Goal: Navigation & Orientation: Find specific page/section

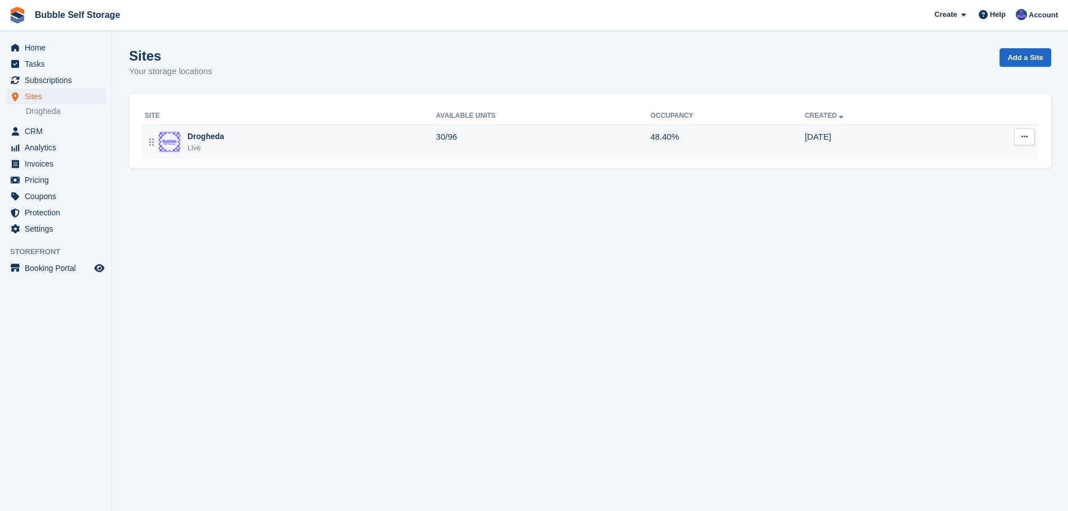
click at [204, 139] on div "Drogheda" at bounding box center [205, 137] width 36 height 12
click at [205, 137] on div "Drogheda" at bounding box center [205, 137] width 36 height 12
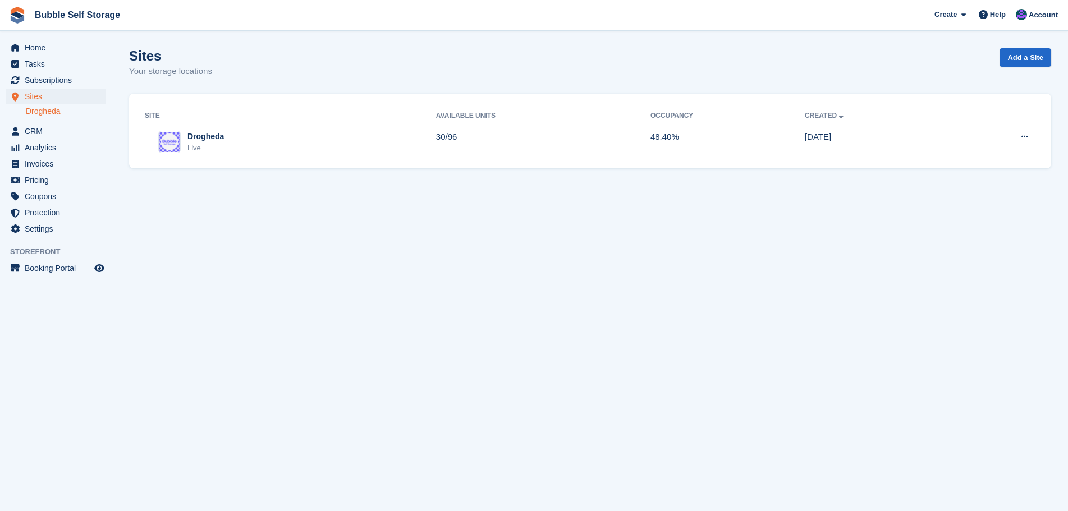
click at [39, 112] on link "Drogheda" at bounding box center [66, 111] width 80 height 11
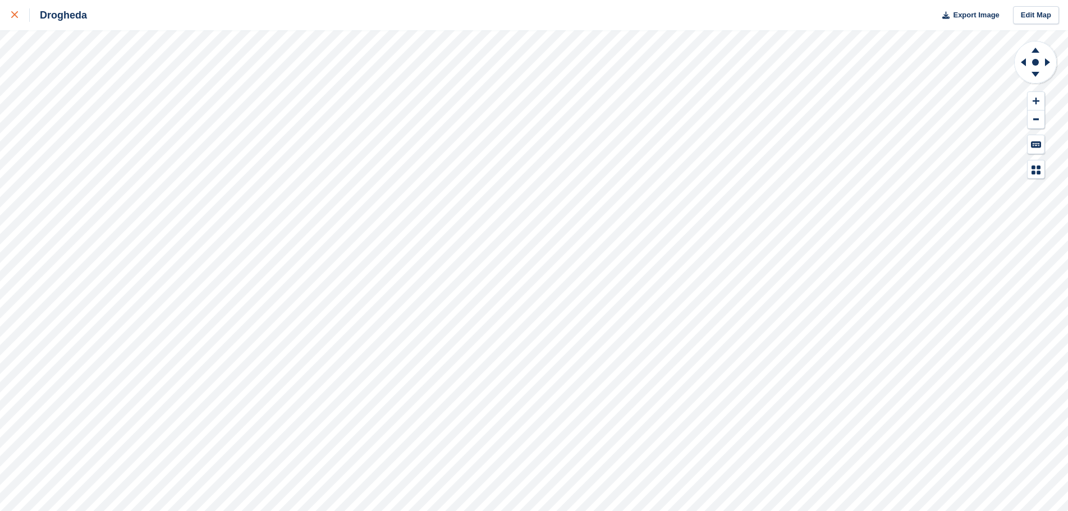
click at [11, 14] on link at bounding box center [15, 15] width 30 height 30
click at [15, 10] on div at bounding box center [20, 14] width 19 height 13
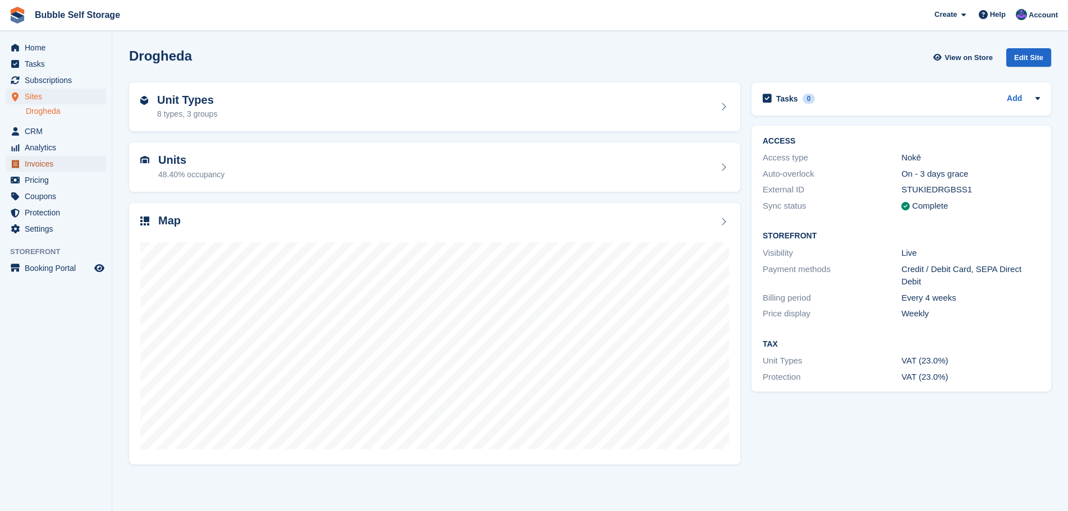
click at [44, 160] on span "Invoices" at bounding box center [58, 164] width 67 height 16
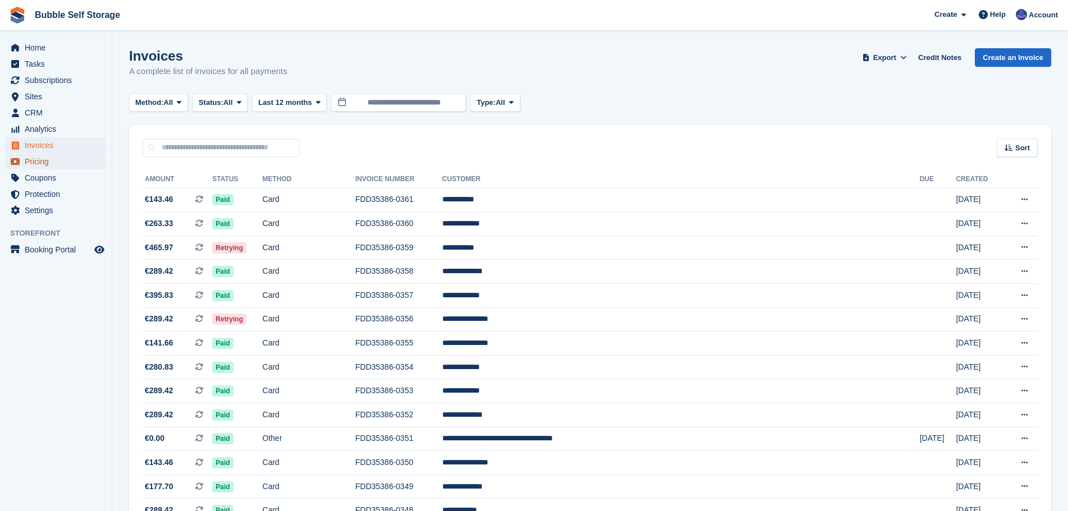
click at [37, 163] on span "Pricing" at bounding box center [58, 162] width 67 height 16
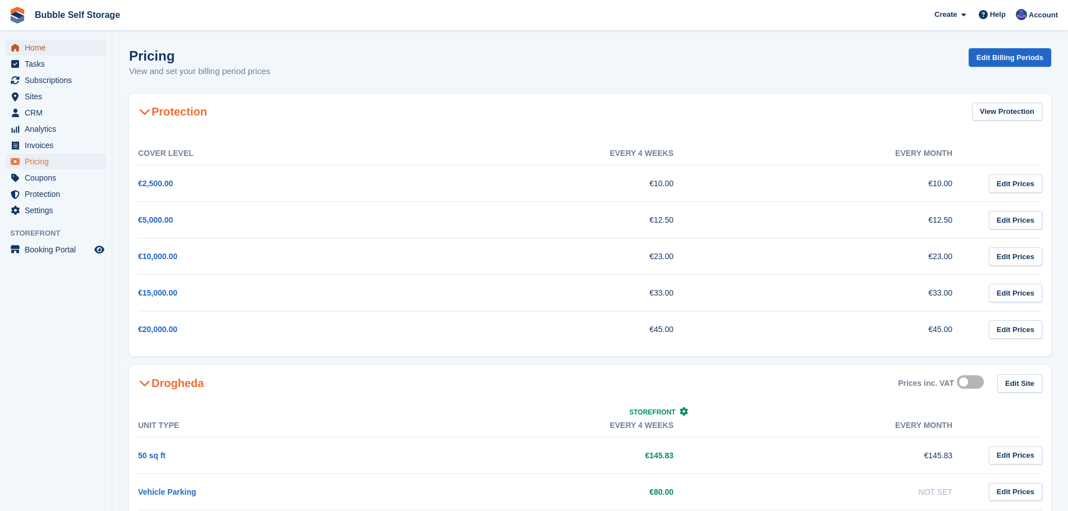
click at [40, 52] on span "Home" at bounding box center [58, 48] width 67 height 16
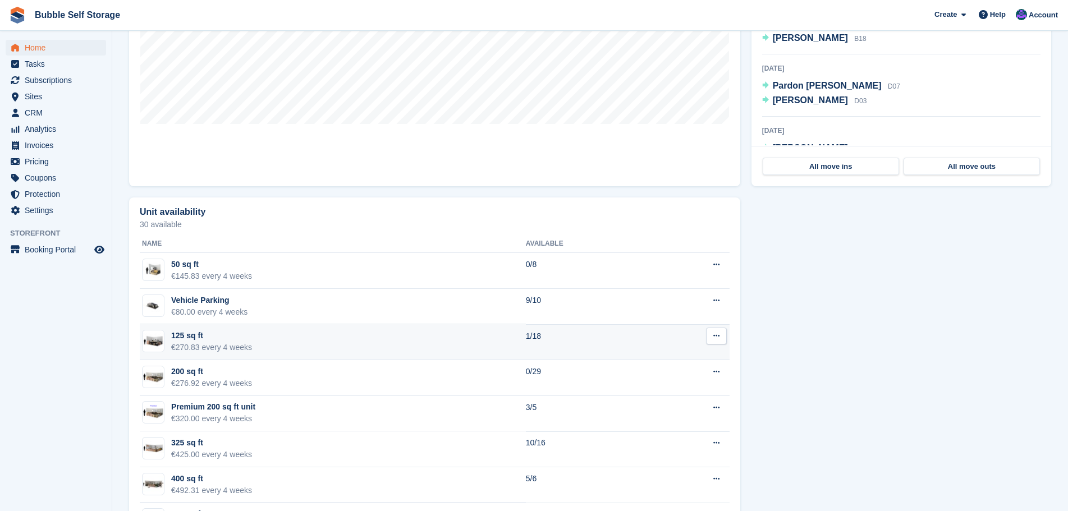
scroll to position [523, 0]
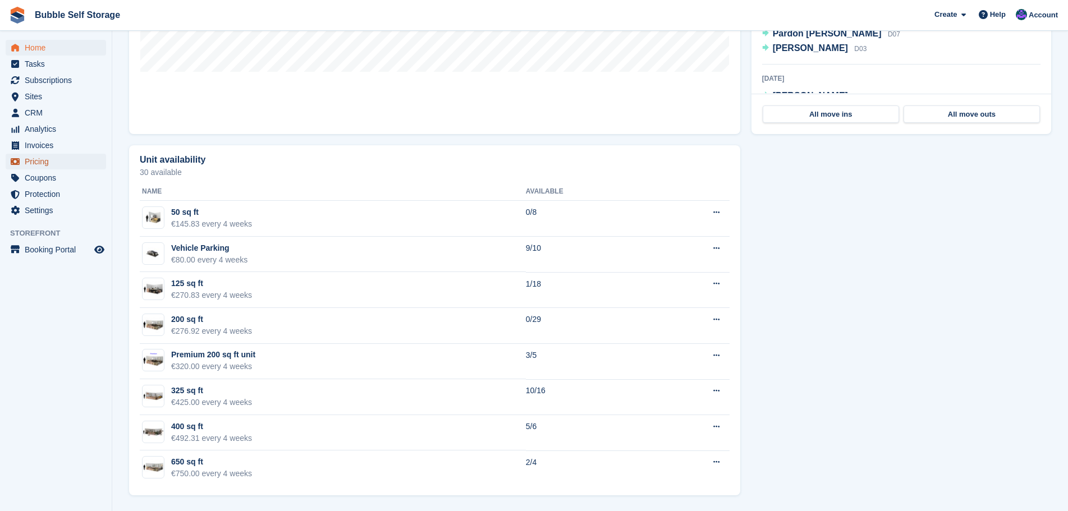
click at [39, 155] on span "Pricing" at bounding box center [58, 162] width 67 height 16
